Goal: Information Seeking & Learning: Learn about a topic

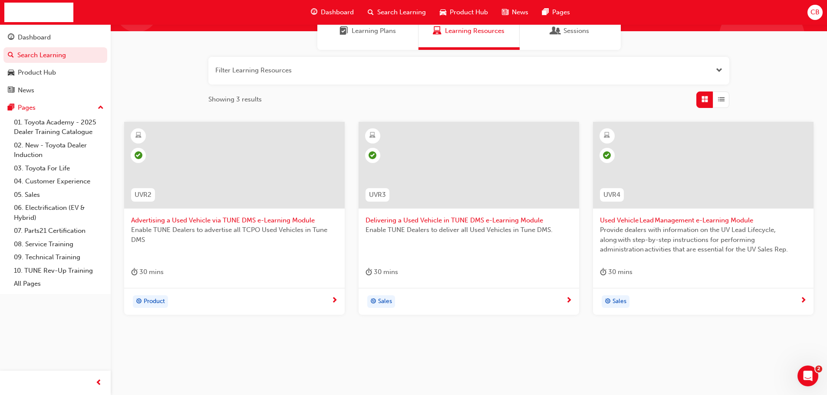
scroll to position [83, 0]
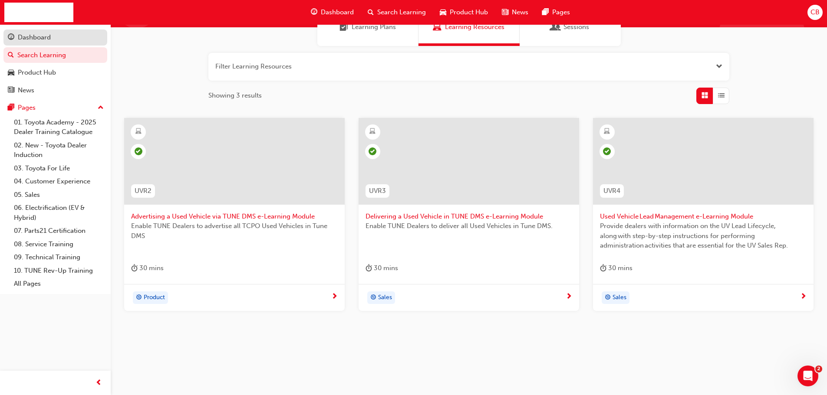
click at [54, 41] on div "Dashboard" at bounding box center [55, 37] width 95 height 11
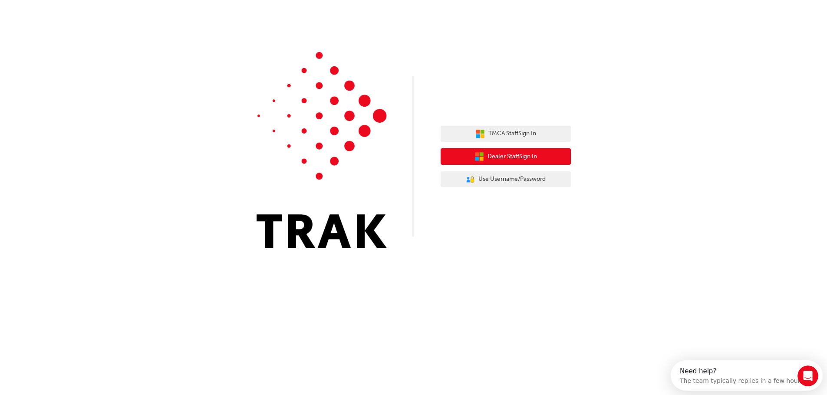
click at [480, 155] on icon "button" at bounding box center [481, 154] width 4 height 4
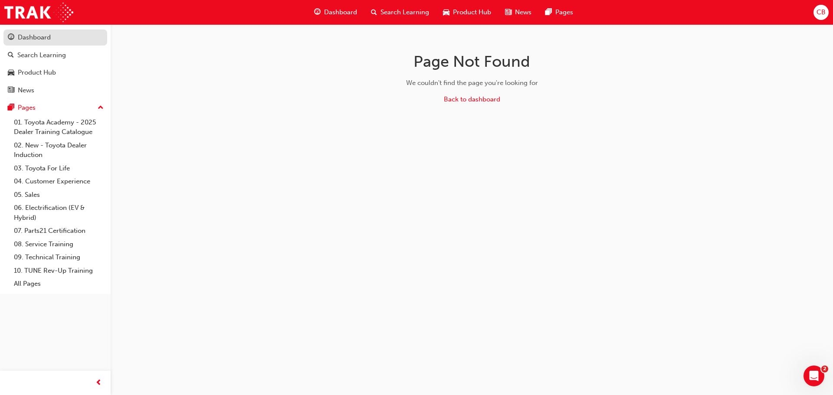
click at [39, 42] on div "Dashboard" at bounding box center [55, 37] width 95 height 11
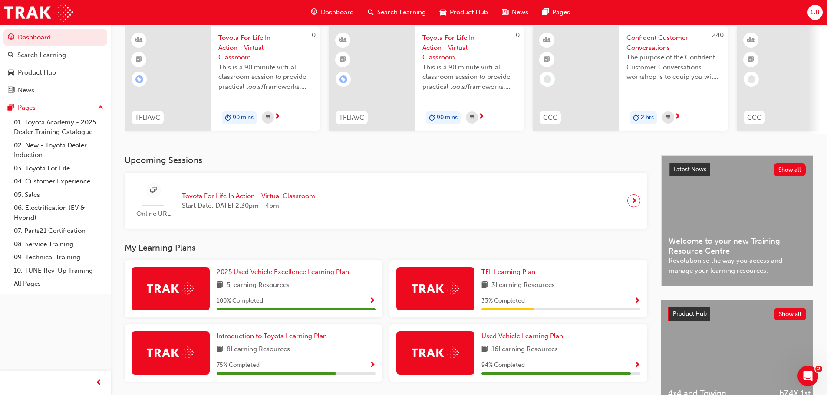
scroll to position [123, 0]
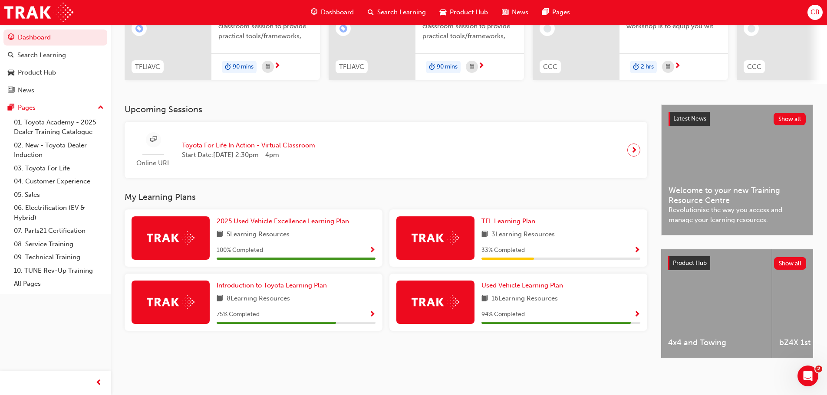
click at [485, 217] on span "TFL Learning Plan" at bounding box center [508, 221] width 54 height 8
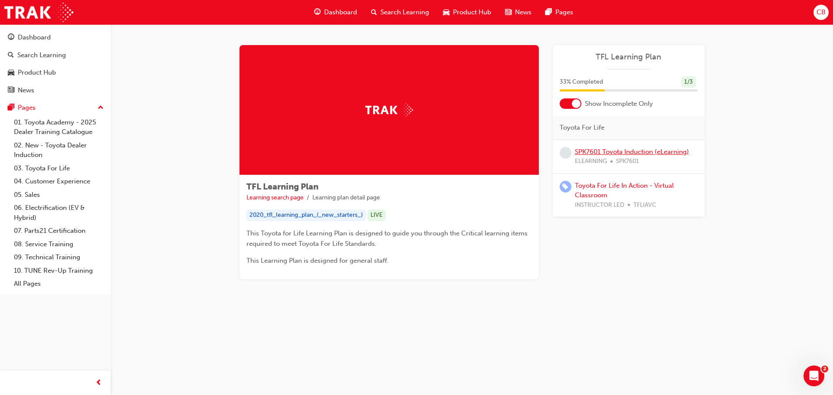
click at [671, 149] on link "SPK7601 Toyota Induction (eLearning)" at bounding box center [632, 152] width 114 height 8
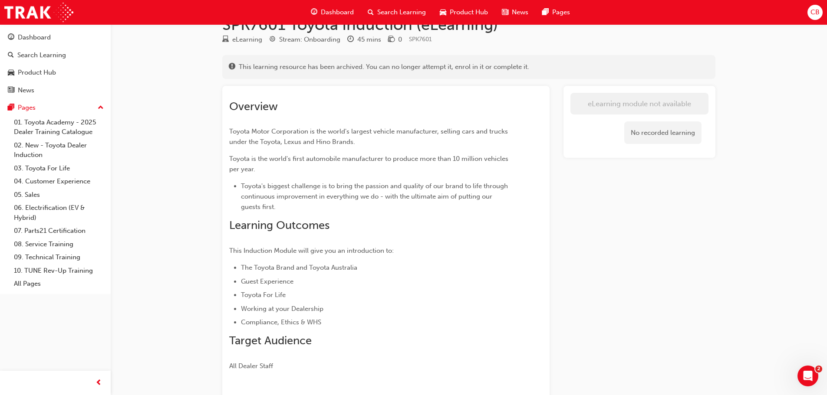
scroll to position [43, 0]
